Goal: Task Accomplishment & Management: Use online tool/utility

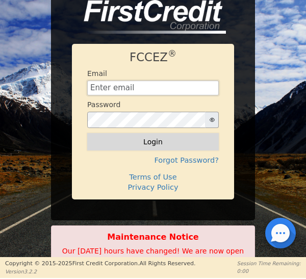
type input "[EMAIL_ADDRESS][DOMAIN_NAME]"
click at [151, 144] on button "Login" at bounding box center [152, 141] width 131 height 17
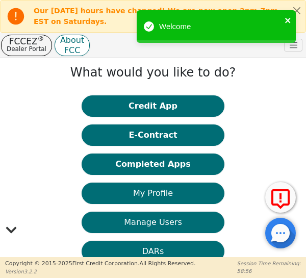
click at [288, 21] on icon "close" at bounding box center [287, 20] width 5 height 5
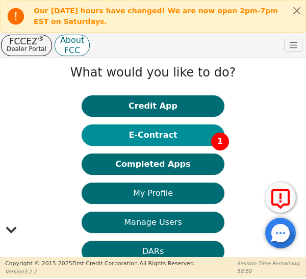
click at [150, 136] on button "E-Contract 1" at bounding box center [153, 134] width 143 height 21
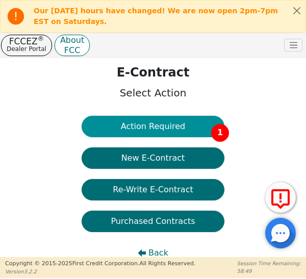
click at [155, 129] on button "Action Required 1" at bounding box center [153, 126] width 143 height 21
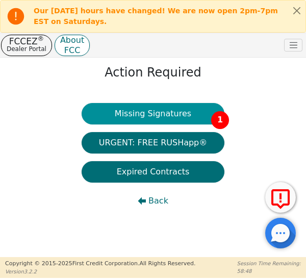
click at [156, 115] on button "Missing Signatures 1" at bounding box center [153, 113] width 143 height 21
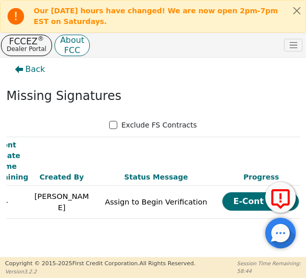
scroll to position [0, 357]
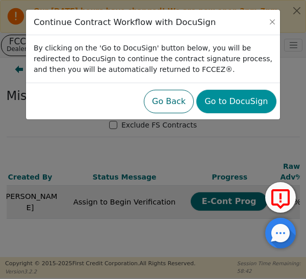
click at [237, 104] on button "Go to DocuSign" at bounding box center [235, 101] width 79 height 23
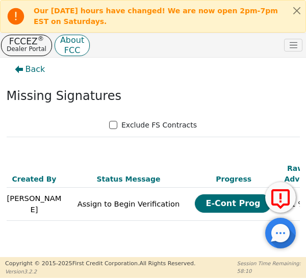
scroll to position [0, 357]
